Goal: Information Seeking & Learning: Understand process/instructions

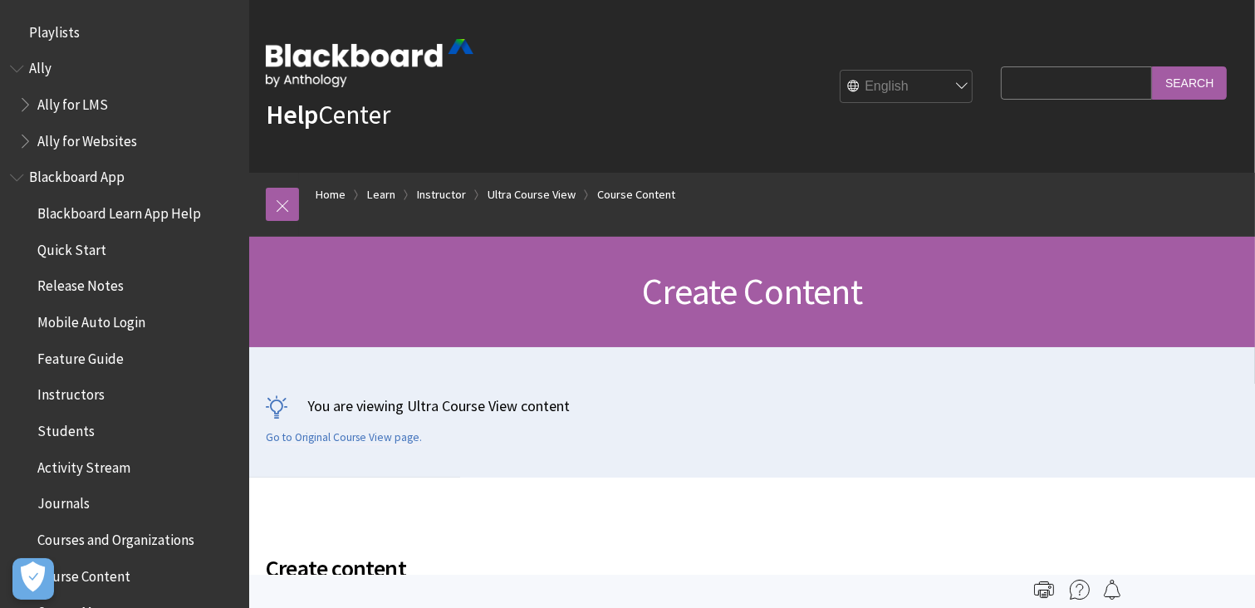
scroll to position [2492, 0]
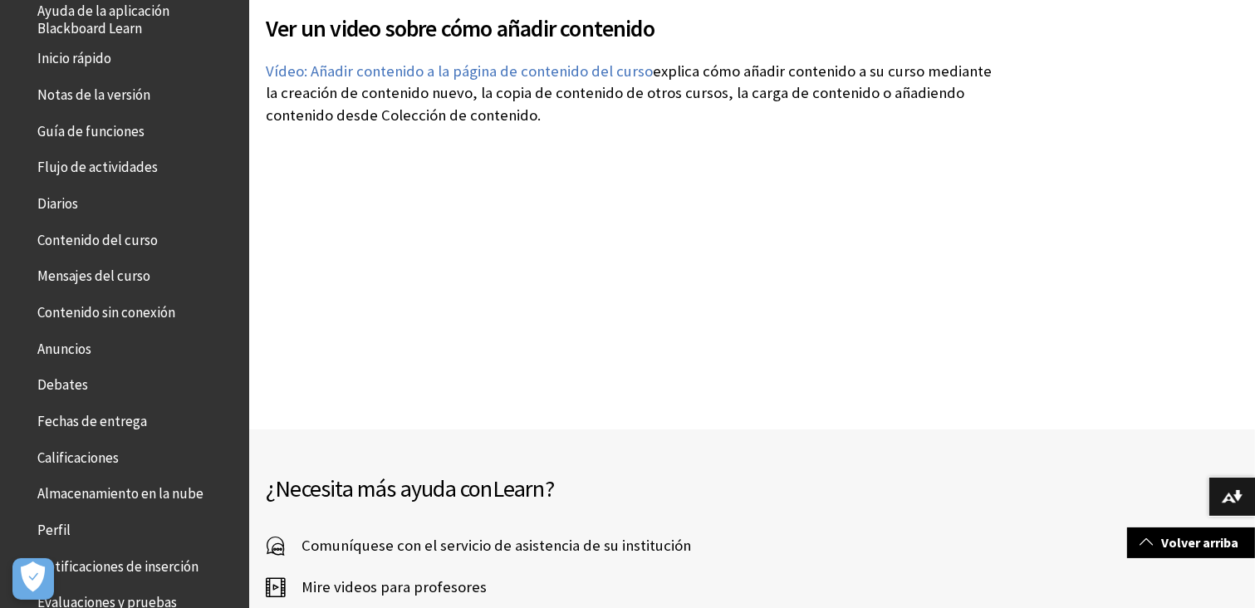
scroll to position [249, 0]
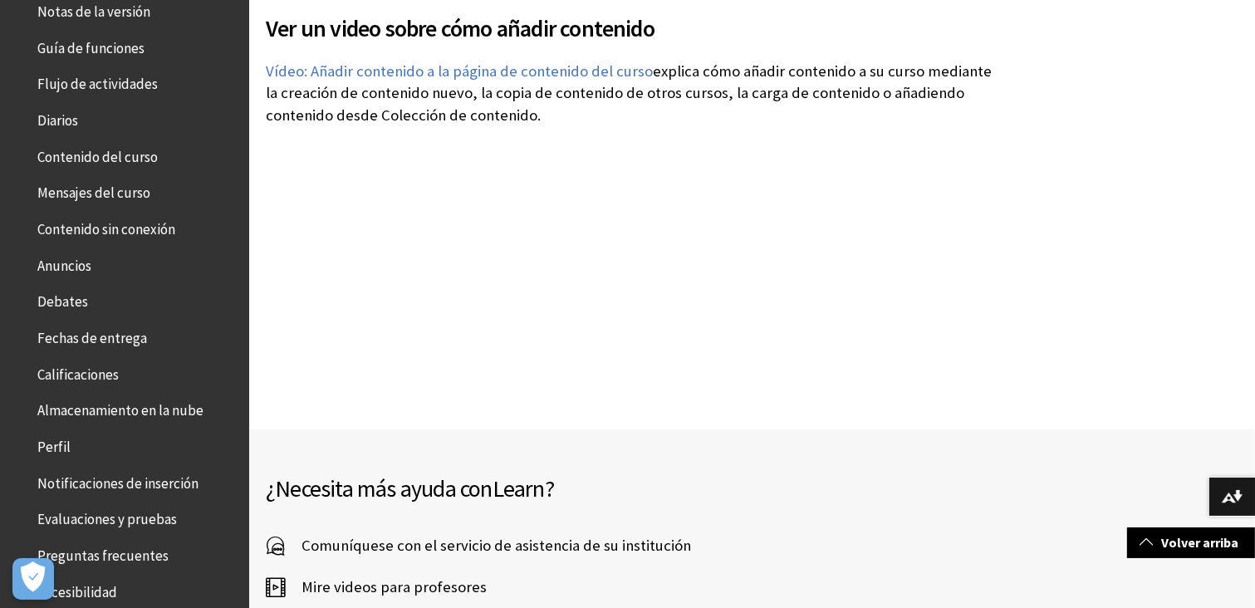
click at [76, 157] on span "Contenido del curso" at bounding box center [97, 154] width 120 height 22
